Goal: Complete application form: Complete application form

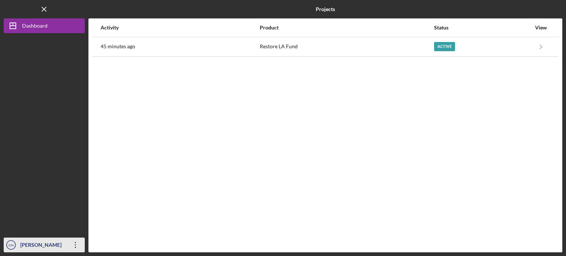
click at [79, 241] on icon "Icon/Overflow" at bounding box center [75, 245] width 18 height 18
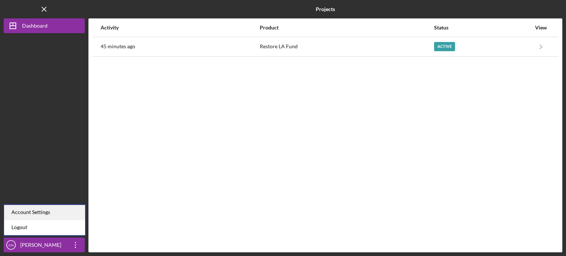
click at [67, 214] on div "Account Settings" at bounding box center [44, 212] width 81 height 15
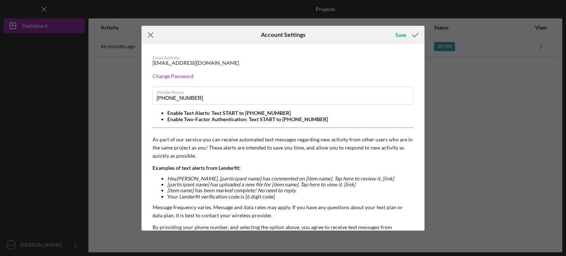
click at [153, 35] on icon "Icon/Menu Close" at bounding box center [150, 35] width 18 height 18
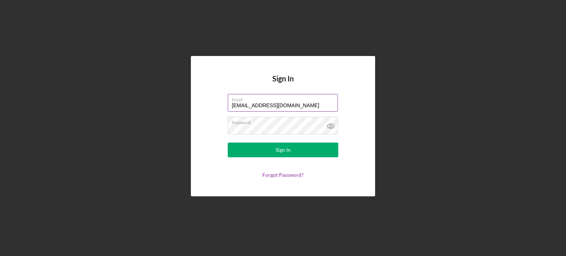
drag, startPoint x: 0, startPoint y: 0, endPoint x: 292, endPoint y: 106, distance: 310.6
click at [292, 106] on input "[EMAIL_ADDRESS][DOMAIN_NAME]" at bounding box center [283, 103] width 110 height 18
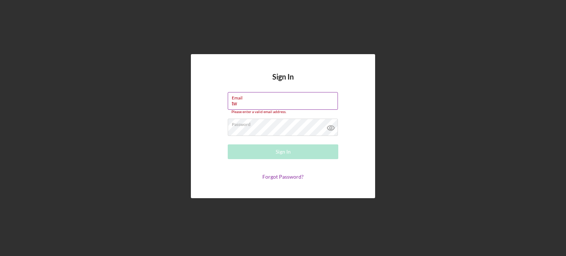
type input "t"
type input "[EMAIL_ADDRESS][DOMAIN_NAME]"
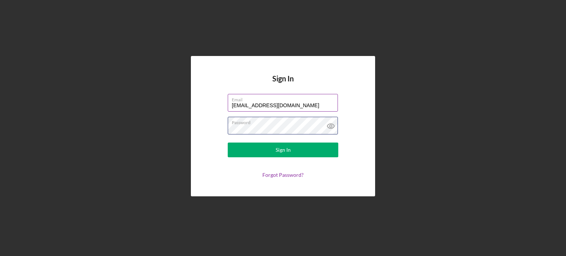
click at [228, 143] on button "Sign In" at bounding box center [283, 150] width 111 height 15
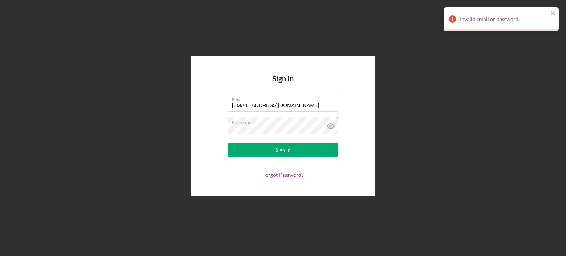
click at [337, 123] on icon at bounding box center [331, 126] width 18 height 18
click at [554, 13] on icon "close" at bounding box center [552, 13] width 5 height 6
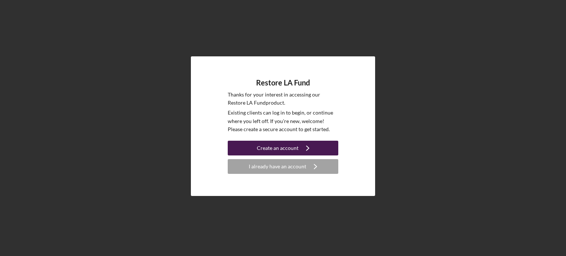
click at [306, 152] on icon "Icon/Navigate" at bounding box center [307, 148] width 18 height 18
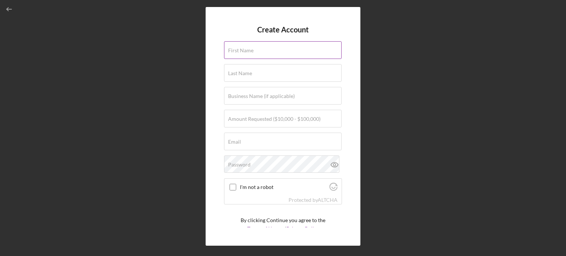
click at [262, 56] on input "First Name" at bounding box center [283, 50] width 118 height 18
type input "Celso"
type input "Hernandez"
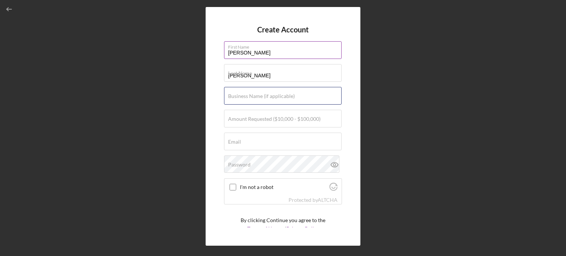
type input "Twins Security Service"
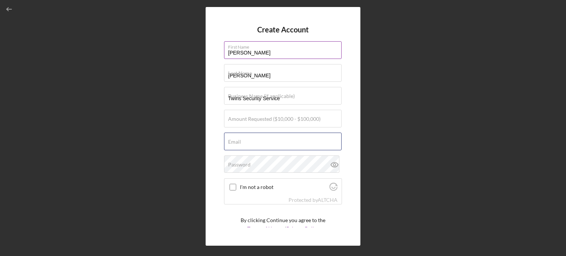
type input "[EMAIL_ADDRESS][DOMAIN_NAME]"
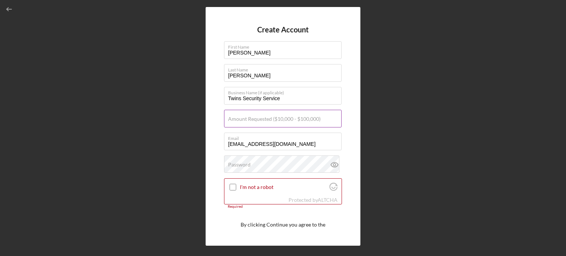
click at [316, 113] on div "Amount Requested ($10,000 - $100,000)" at bounding box center [283, 119] width 118 height 18
type input "$100,000"
drag, startPoint x: 343, startPoint y: 117, endPoint x: 342, endPoint y: 126, distance: 9.3
click at [342, 126] on div "Create Account First Name Celso Last Name Hernandez Business Name (if applicabl…" at bounding box center [283, 126] width 155 height 239
drag, startPoint x: 286, startPoint y: 141, endPoint x: 213, endPoint y: 148, distance: 73.3
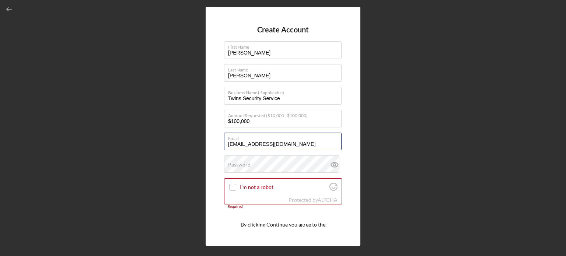
click at [213, 148] on div "Create Account First Name Celso Last Name Hernandez Business Name (if applicabl…" at bounding box center [283, 126] width 155 height 239
type input "[EMAIL_ADDRESS][DOMAIN_NAME]"
click at [353, 128] on div "Create Account First Name Celso Last Name Hernandez Business Name (if applicabl…" at bounding box center [283, 126] width 155 height 239
click at [235, 189] on input "I'm not a robot" at bounding box center [233, 187] width 7 height 7
checkbox input "true"
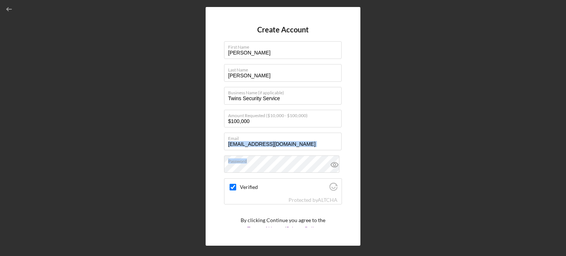
drag, startPoint x: 342, startPoint y: 132, endPoint x: 352, endPoint y: 169, distance: 38.6
click at [352, 169] on div "Create Account First Name Celso Last Name Hernandez Business Name (if applicabl…" at bounding box center [283, 126] width 155 height 239
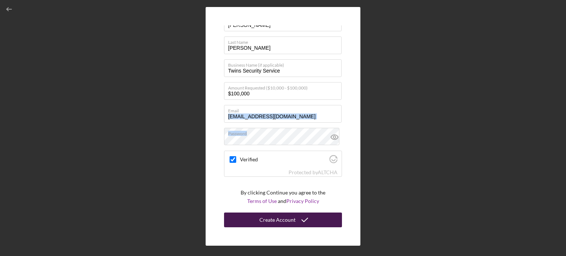
click at [314, 212] on form "Create Account First Name Celso Last Name Hernandez Business Name (if applicabl…" at bounding box center [283, 126] width 118 height 202
click at [291, 224] on div "Create Account" at bounding box center [277, 220] width 36 height 15
